Goal: Task Accomplishment & Management: Use online tool/utility

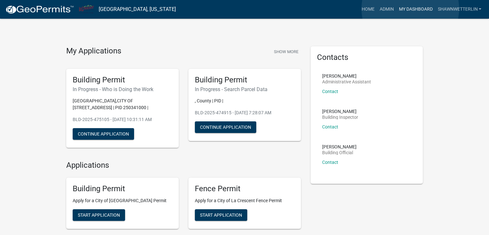
click at [410, 9] on link "My Dashboard" at bounding box center [415, 9] width 39 height 12
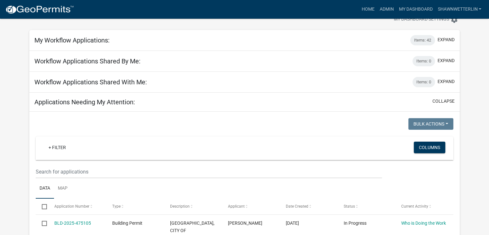
scroll to position [32, 0]
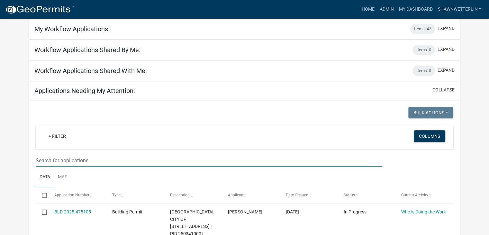
click at [49, 158] on input "text" at bounding box center [209, 160] width 346 height 13
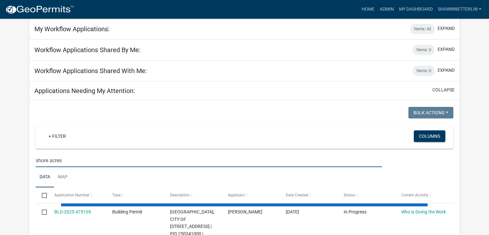
type input "shore acres"
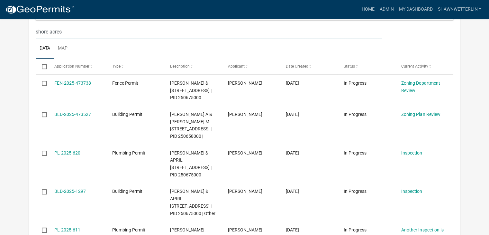
scroll to position [193, 0]
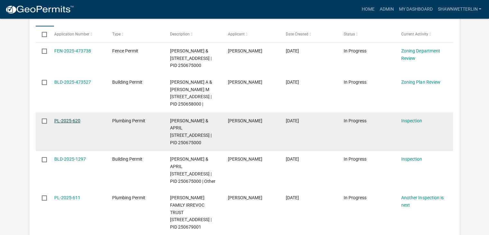
click at [72, 123] on link "PL-2025-620" at bounding box center [67, 120] width 26 height 5
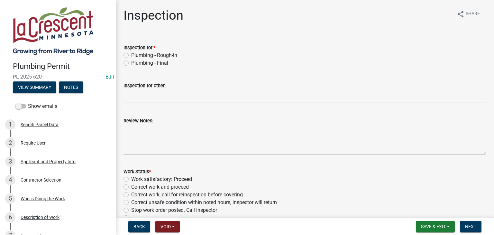
click at [131, 55] on label "Plumbing - Rough-in" at bounding box center [154, 55] width 46 height 8
click at [131, 55] on input "Plumbing - Rough-in" at bounding box center [133, 53] width 4 height 4
radio input "true"
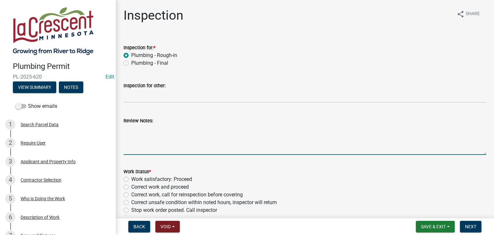
click at [127, 129] on textarea "Review Notes:" at bounding box center [304, 139] width 363 height 30
type textarea "I"
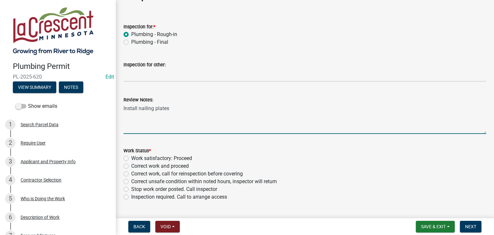
scroll to position [32, 0]
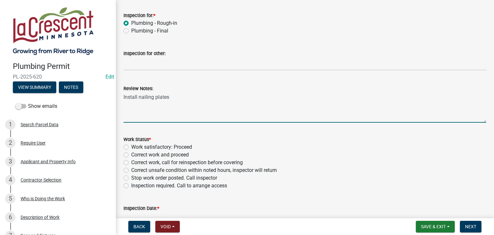
type textarea "Install nailing plates"
click at [131, 147] on label "Work satisfactory: Proceed" at bounding box center [161, 147] width 61 height 8
click at [131, 147] on input "Work satisfactory: Proceed" at bounding box center [133, 145] width 4 height 4
radio input "true"
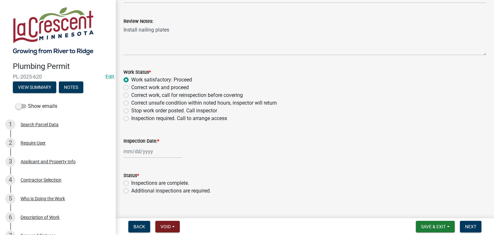
scroll to position [109, 0]
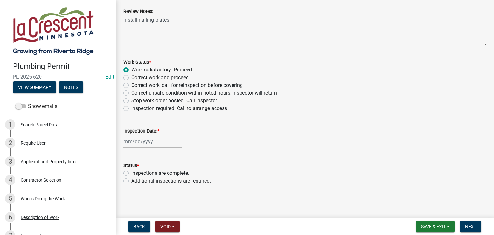
select select "9"
select select "2025"
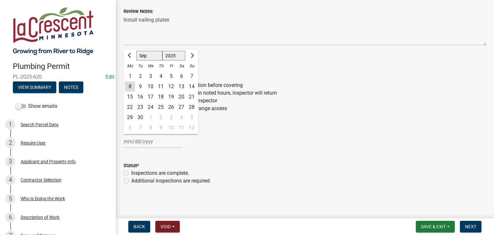
click at [151, 141] on div "[PERSON_NAME] Feb Mar Apr [PERSON_NAME][DATE] Oct Nov [DATE] 1526 1527 1528 152…" at bounding box center [152, 141] width 59 height 13
click at [130, 86] on div "8" at bounding box center [130, 86] width 10 height 10
type input "[DATE]"
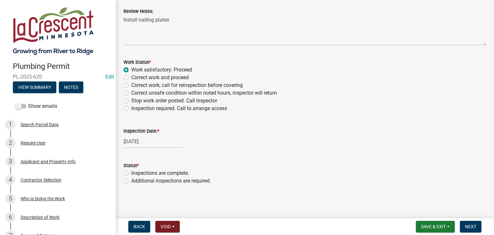
click at [131, 179] on label "Additional inspections are required." at bounding box center [171, 181] width 80 height 8
click at [131, 179] on input "Additional inspections are required." at bounding box center [133, 179] width 4 height 4
radio input "true"
click at [468, 225] on span "Next" at bounding box center [470, 226] width 11 height 5
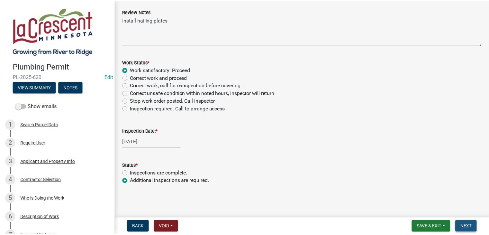
scroll to position [0, 0]
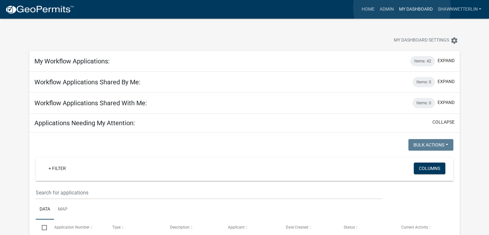
click at [402, 8] on link "My Dashboard" at bounding box center [415, 9] width 39 height 12
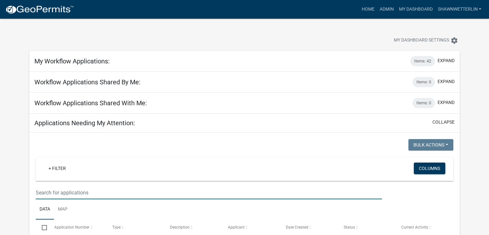
click at [63, 196] on input "text" at bounding box center [209, 192] width 346 height 13
click at [65, 194] on input "shore aces" at bounding box center [209, 192] width 346 height 13
type input "shore acres"
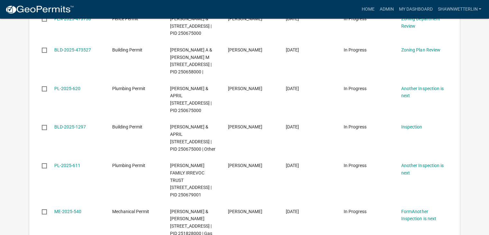
scroll to position [257, 0]
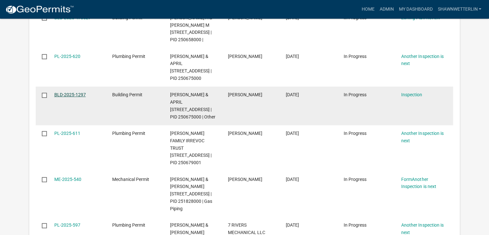
click at [73, 97] on link "BLD-2025-1297" at bounding box center [70, 94] width 32 height 5
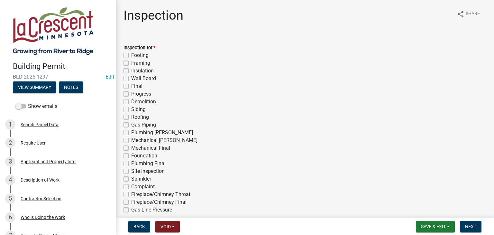
click at [131, 61] on label "Framing" at bounding box center [140, 63] width 19 height 8
click at [131, 61] on input "Framing" at bounding box center [133, 61] width 4 height 4
checkbox input "true"
checkbox input "false"
checkbox input "true"
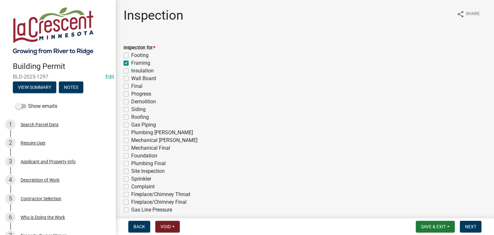
checkbox input "false"
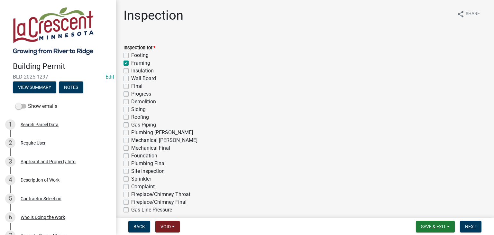
checkbox input "false"
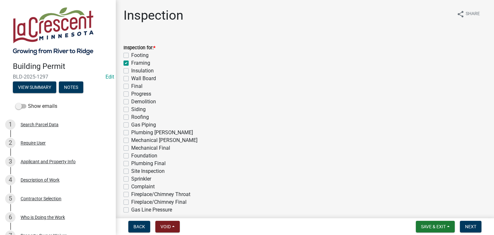
checkbox input "false"
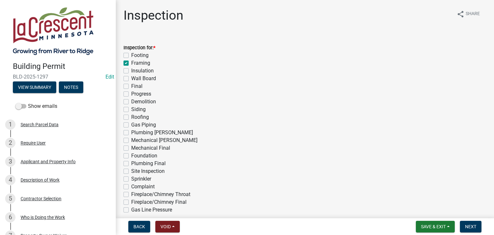
checkbox input "false"
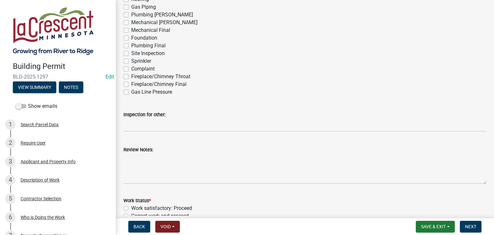
scroll to position [129, 0]
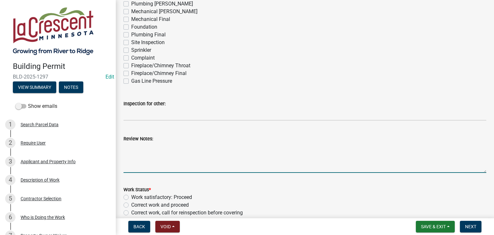
click at [186, 145] on textarea "Review Notes:" at bounding box center [304, 157] width 363 height 30
click at [225, 150] on textarea "Fraimng installed to code. Need to add Co/soke dectors" at bounding box center [304, 157] width 363 height 30
drag, startPoint x: 243, startPoint y: 147, endPoint x: 228, endPoint y: 165, distance: 24.4
click at [228, 165] on textarea "Fraimng installed to code. Need to add Co/smoke dectors" at bounding box center [304, 157] width 363 height 30
click at [219, 145] on textarea "Framing installed to code. Need to add Co/smoke dectors" at bounding box center [304, 157] width 363 height 30
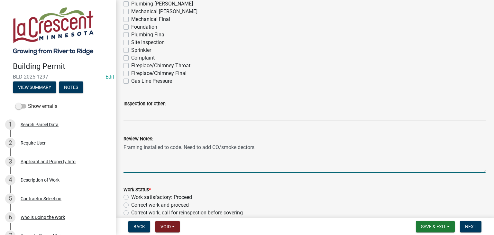
drag, startPoint x: 244, startPoint y: 146, endPoint x: 231, endPoint y: 40, distance: 107.5
click at [231, 40] on div "Site Inspection" at bounding box center [304, 43] width 363 height 8
click at [256, 144] on textarea "Framing installed to code. Need to add CO/smoke dectors" at bounding box center [304, 157] width 363 height 30
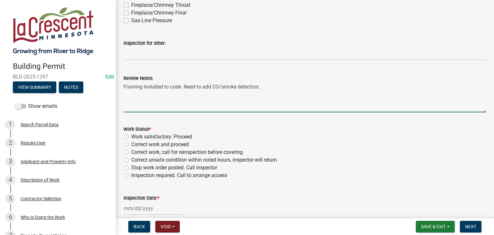
scroll to position [193, 0]
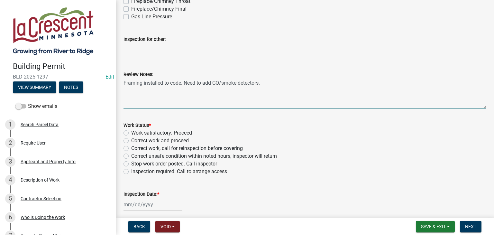
type textarea "Framing installed to code. Need to add CO/smoke detectors."
click at [131, 132] on label "Work satisfactory: Proceed" at bounding box center [161, 133] width 61 height 8
click at [131, 132] on input "Work satisfactory: Proceed" at bounding box center [133, 131] width 4 height 4
radio input "true"
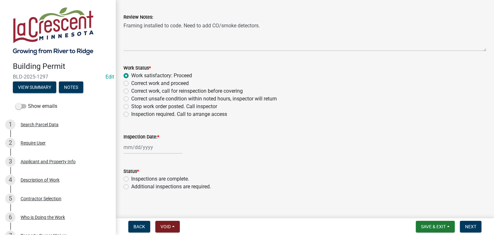
scroll to position [256, 0]
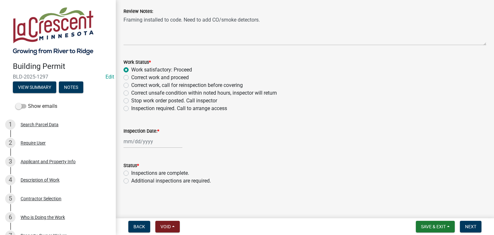
select select "9"
select select "2025"
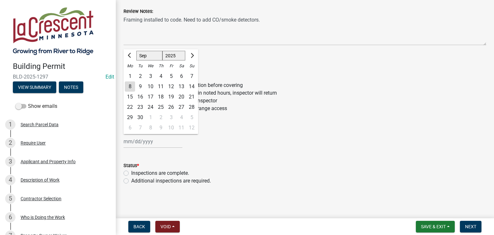
click at [150, 140] on div "[PERSON_NAME] Feb Mar Apr [PERSON_NAME][DATE] Oct Nov [DATE] 1526 1527 1528 152…" at bounding box center [152, 141] width 59 height 13
click at [128, 84] on div "8" at bounding box center [130, 86] width 10 height 10
type input "[DATE]"
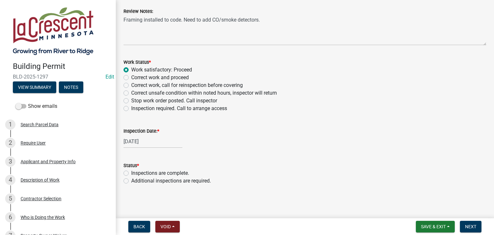
click at [131, 179] on label "Additional inspections are required." at bounding box center [171, 181] width 80 height 8
click at [131, 179] on input "Additional inspections are required." at bounding box center [133, 179] width 4 height 4
radio input "true"
click at [466, 227] on span "Next" at bounding box center [470, 226] width 11 height 5
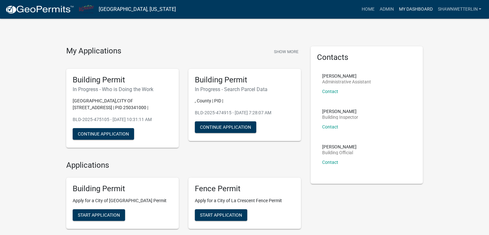
click at [407, 8] on link "My Dashboard" at bounding box center [415, 9] width 39 height 12
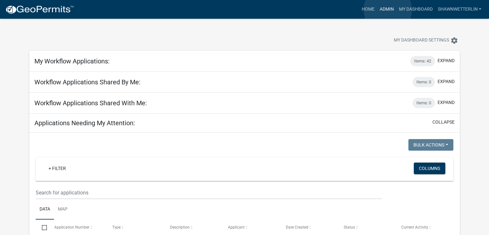
click at [388, 10] on link "Admin" at bounding box center [386, 9] width 19 height 12
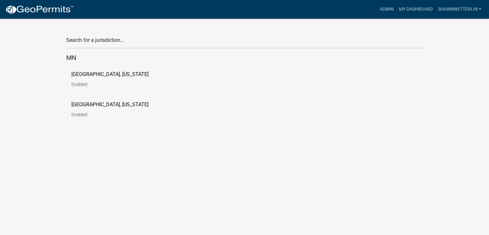
click at [114, 74] on p "[GEOGRAPHIC_DATA], [US_STATE]" at bounding box center [109, 74] width 77 height 5
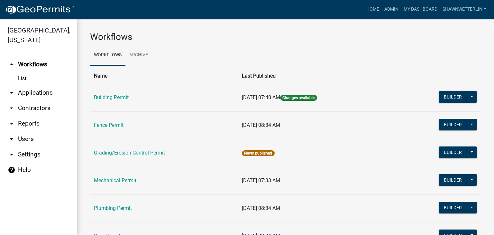
click at [50, 93] on link "arrow_drop_down Applications" at bounding box center [38, 92] width 77 height 15
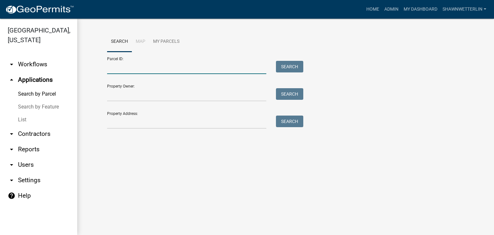
click at [114, 65] on input "Parcel ID:" at bounding box center [186, 67] width 159 height 13
paste input "251922000"
type input "251922000"
click at [291, 64] on button "Search" at bounding box center [289, 67] width 27 height 12
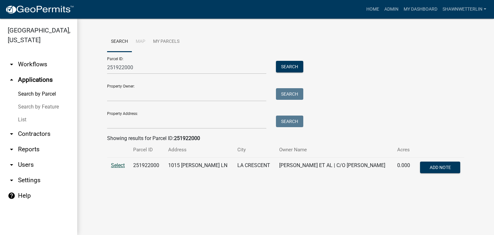
click at [120, 165] on span "Select" at bounding box center [118, 165] width 14 height 6
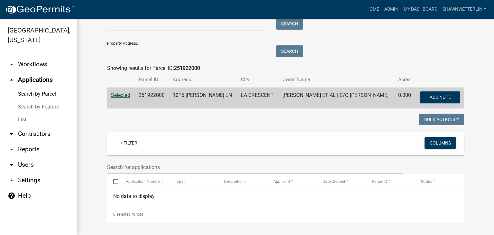
scroll to position [70, 0]
